Goal: Task Accomplishment & Management: Use online tool/utility

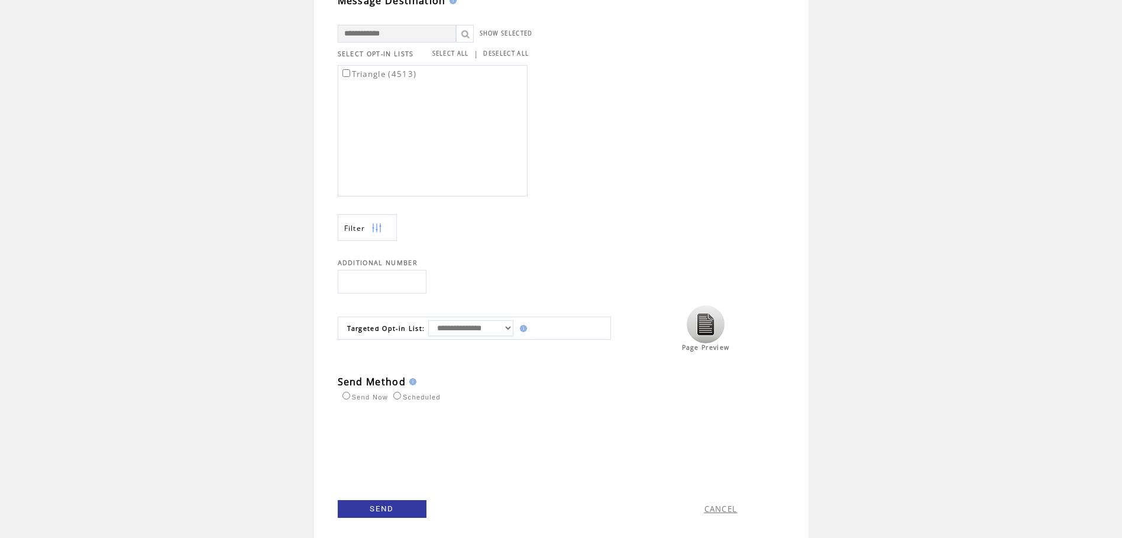
scroll to position [328, 0]
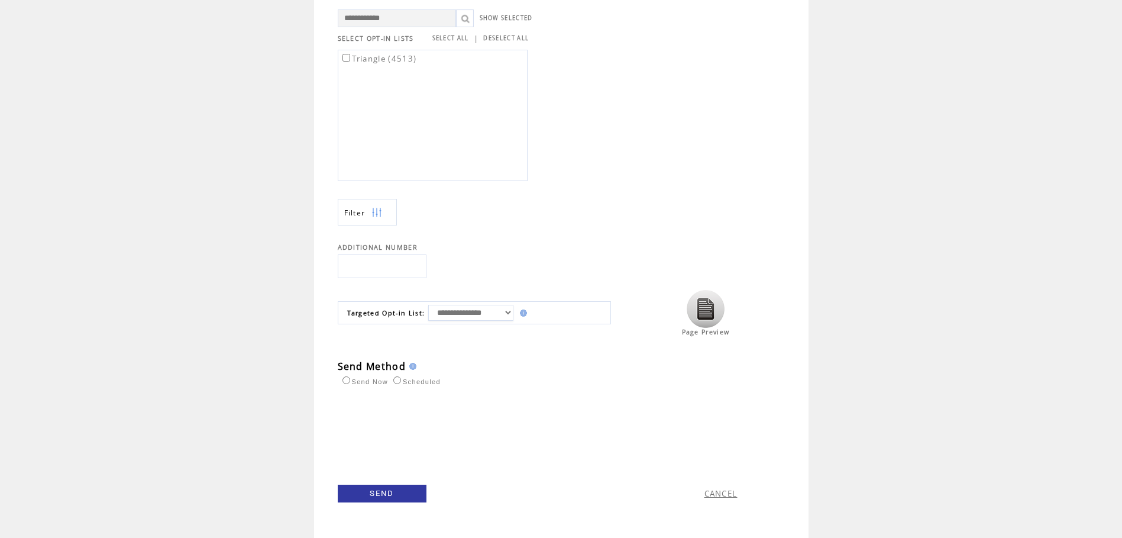
click at [392, 489] on link "SEND" at bounding box center [382, 493] width 89 height 18
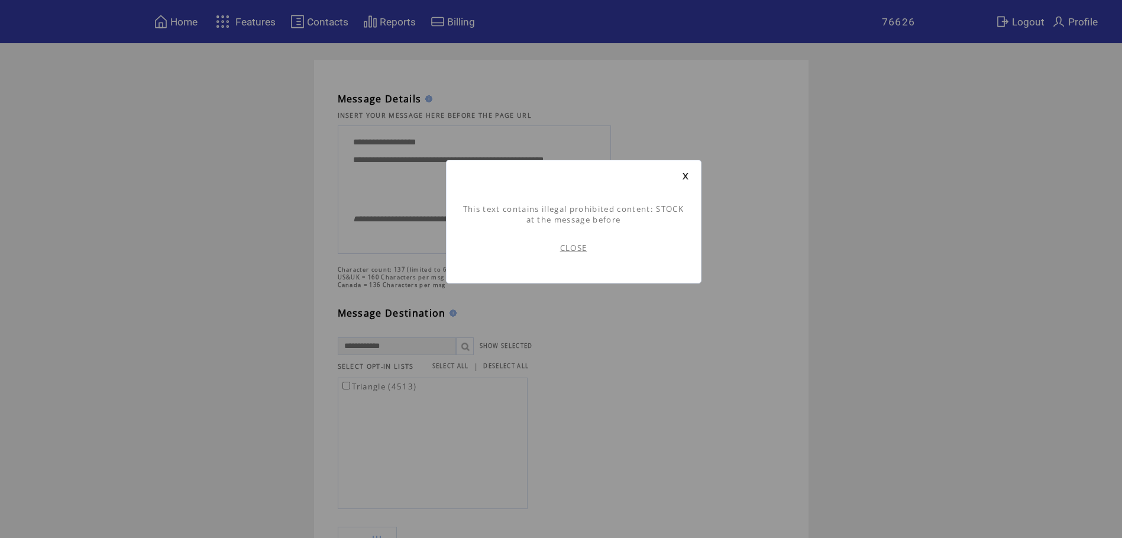
scroll to position [1, 0]
click at [579, 248] on link "CLOSE" at bounding box center [573, 248] width 27 height 11
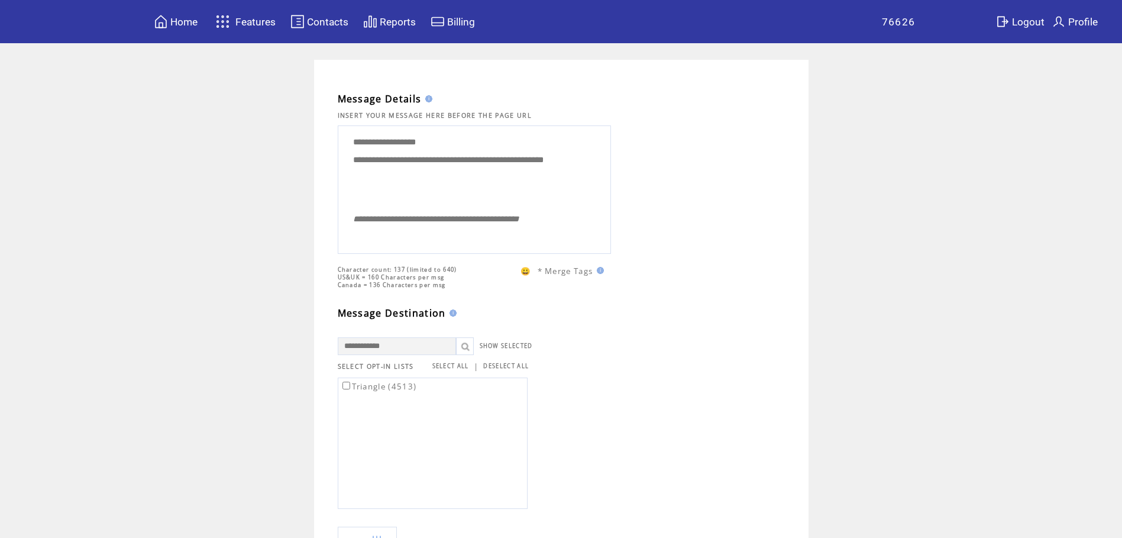
scroll to position [296, 0]
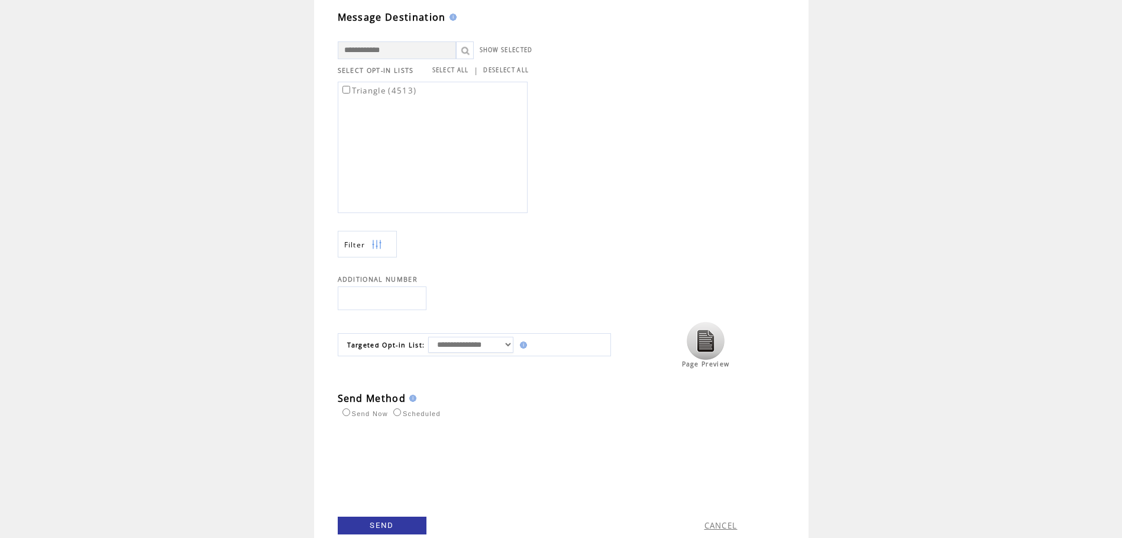
click at [384, 524] on link "SEND" at bounding box center [382, 525] width 89 height 18
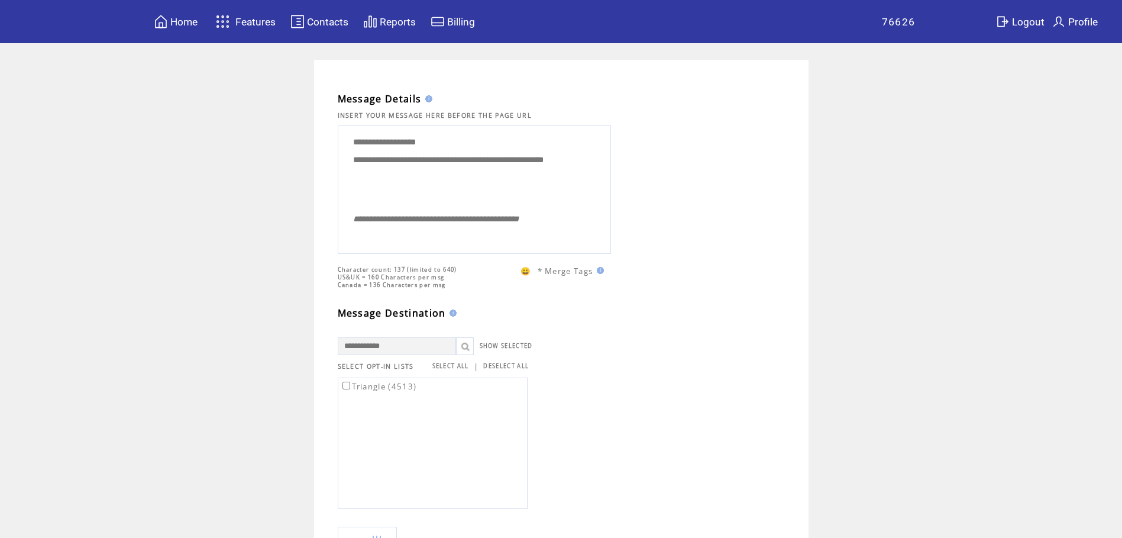
scroll to position [1, 0]
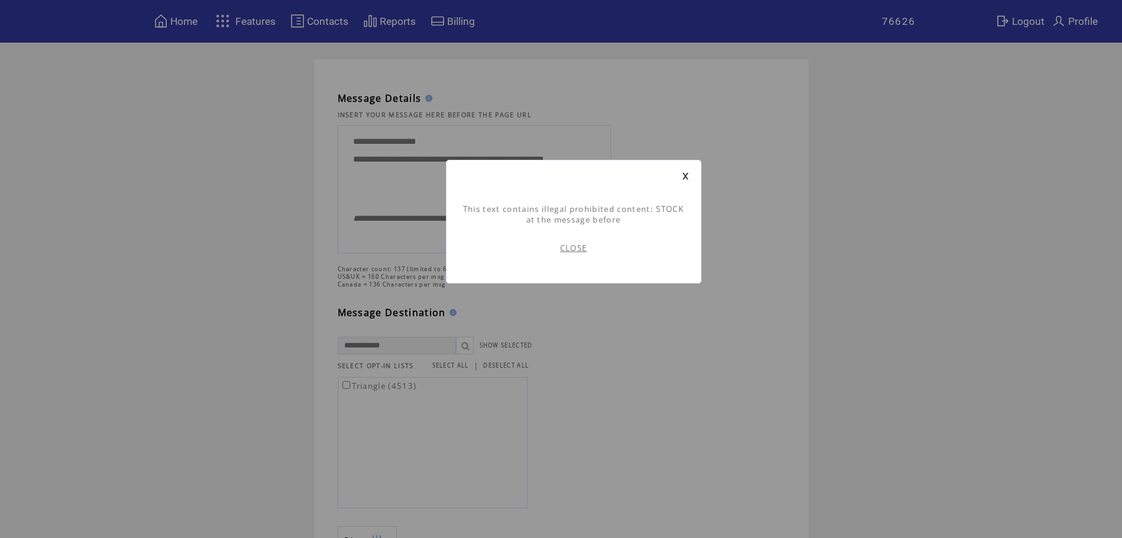
click at [580, 247] on link "CLOSE" at bounding box center [573, 248] width 27 height 11
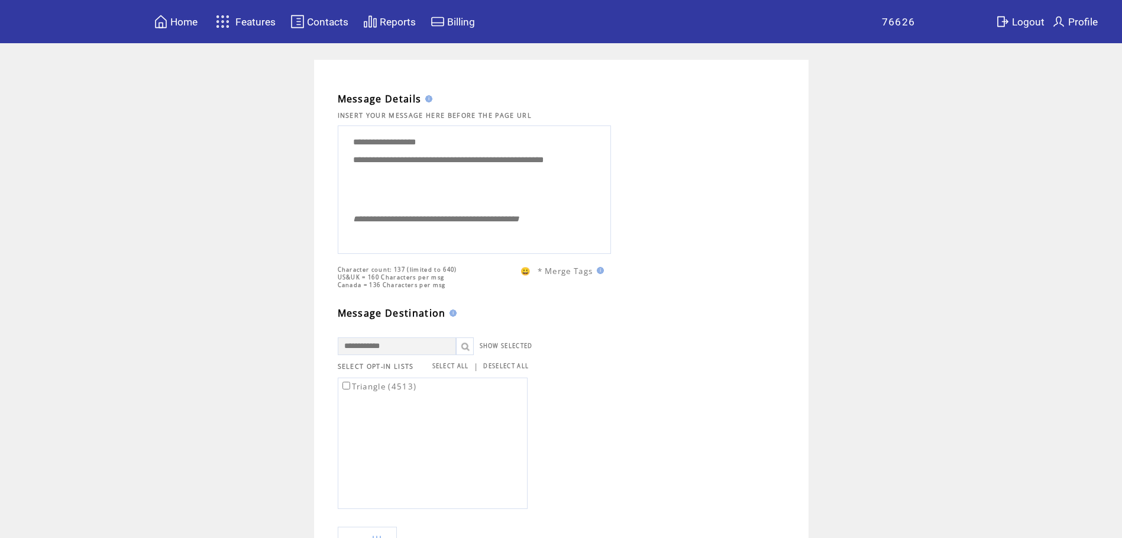
click at [505, 167] on textarea "**********" at bounding box center [474, 167] width 260 height 77
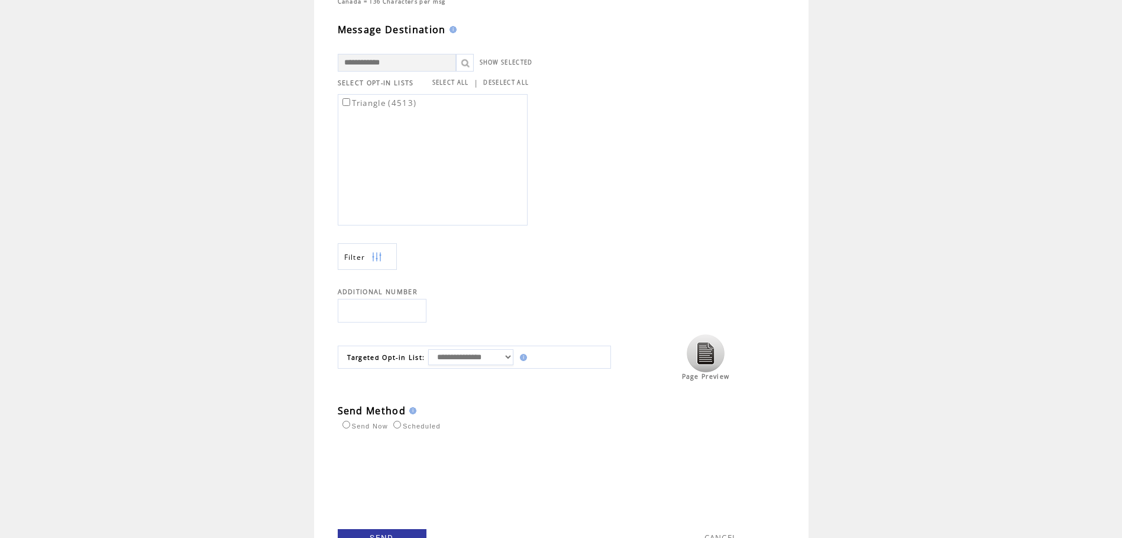
scroll to position [328, 0]
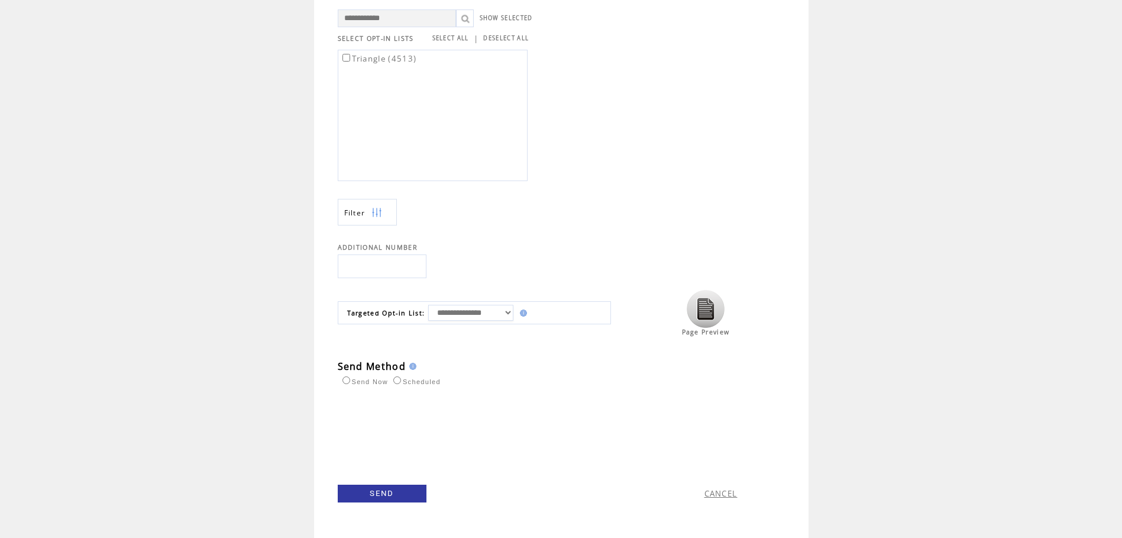
type textarea "**********"
click at [373, 491] on link "SEND" at bounding box center [382, 493] width 89 height 18
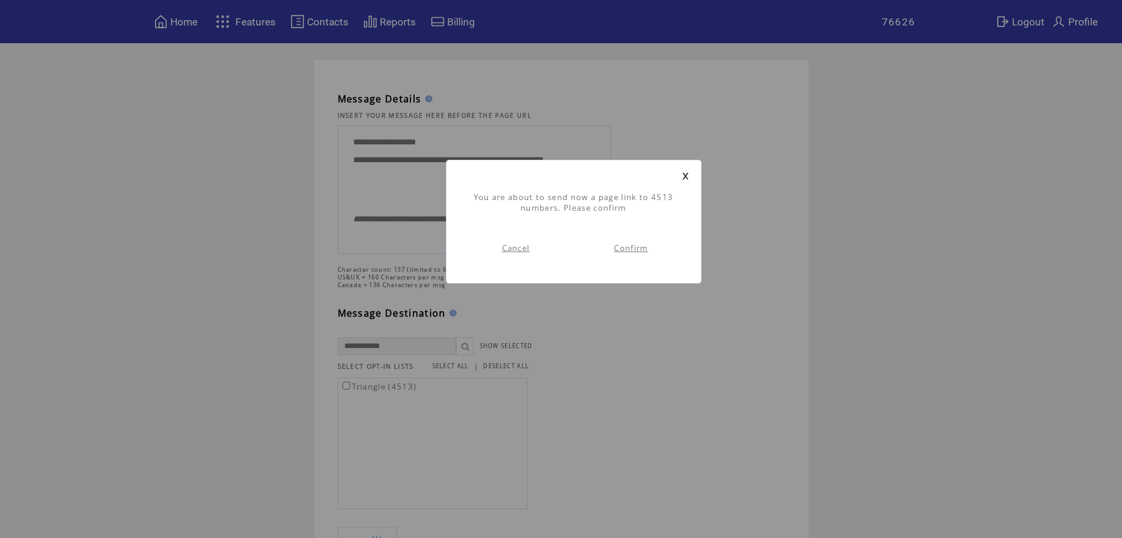
scroll to position [1, 0]
click at [633, 247] on link "Confirm" at bounding box center [631, 248] width 34 height 11
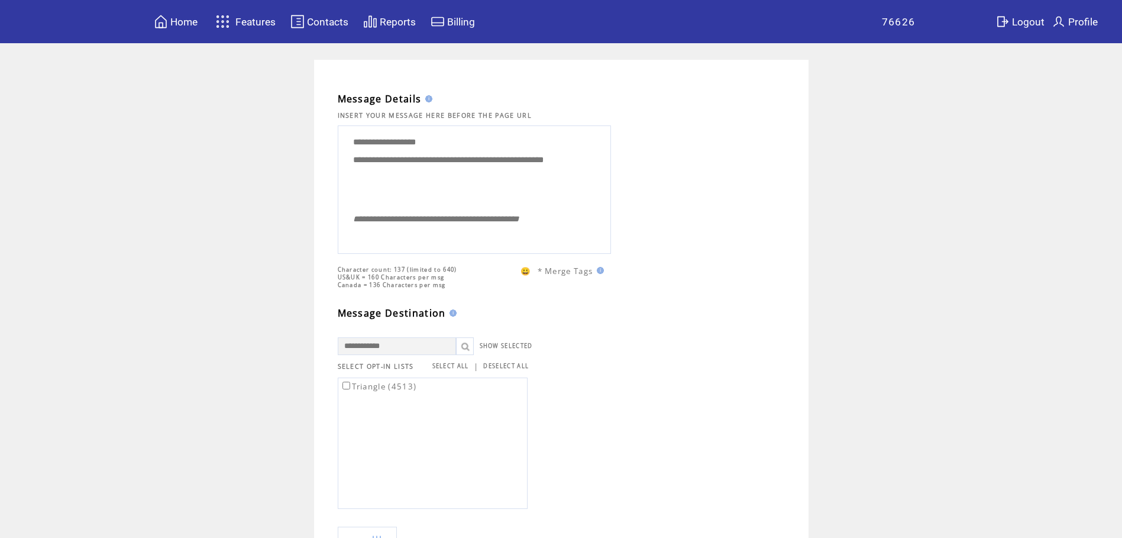
scroll to position [1, 0]
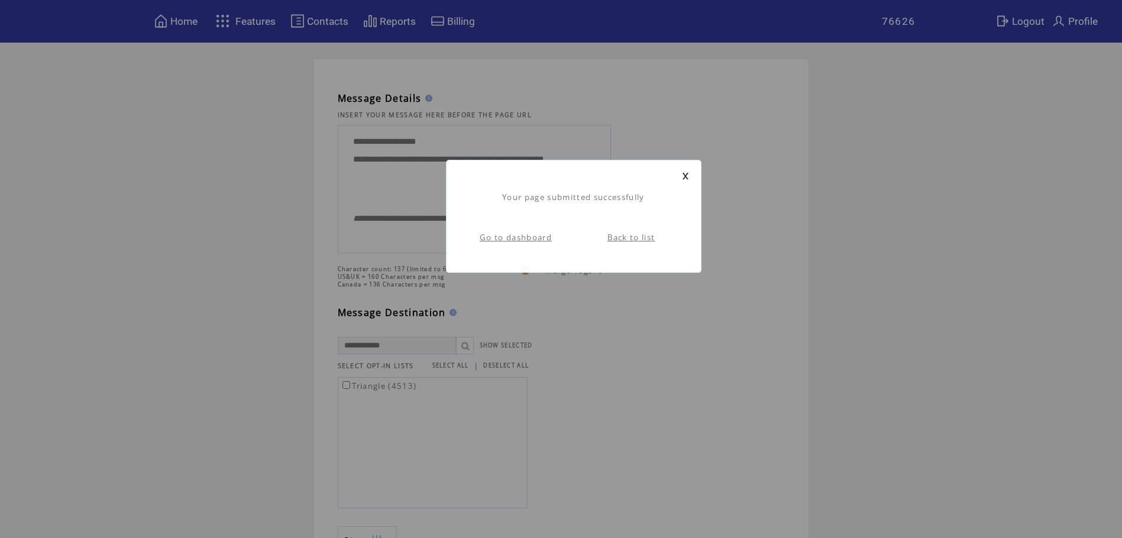
click at [684, 175] on link at bounding box center [685, 176] width 7 height 8
